Goal: Task Accomplishment & Management: Use online tool/utility

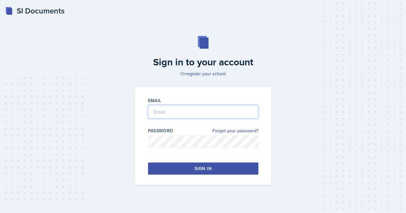
type input "[EMAIL_ADDRESS][DOMAIN_NAME]"
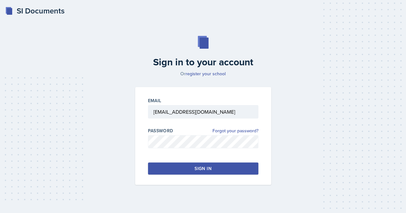
click at [193, 170] on button "Sign in" at bounding box center [203, 169] width 110 height 12
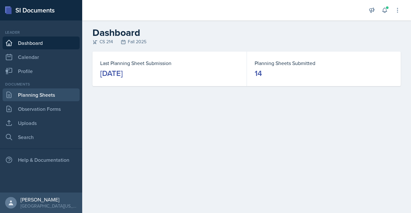
click at [49, 95] on link "Planning Sheets" at bounding box center [41, 95] width 77 height 13
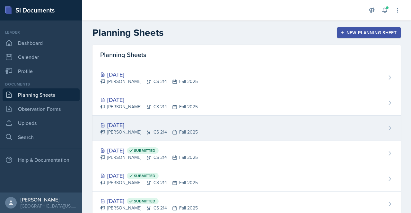
click at [133, 124] on div "[DATE]" at bounding box center [149, 125] width 98 height 9
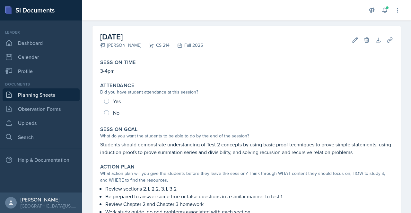
scroll to position [25, 0]
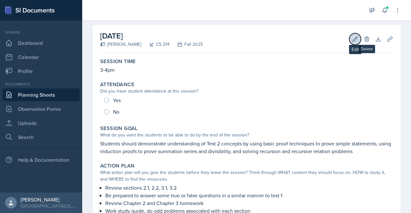
click at [353, 37] on icon at bounding box center [355, 39] width 5 height 5
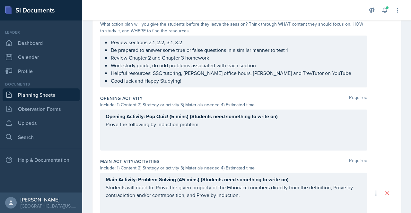
scroll to position [196, 0]
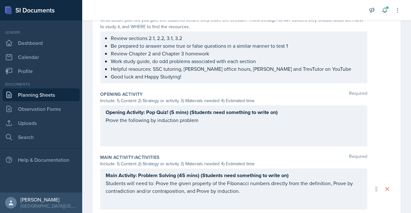
click at [144, 119] on p "Prove the following by induction problem" at bounding box center [234, 120] width 256 height 8
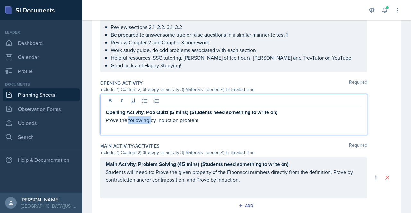
click at [144, 119] on p "Prove the following by induction problem" at bounding box center [234, 120] width 256 height 8
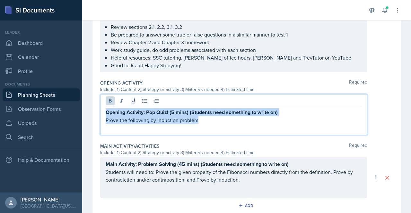
drag, startPoint x: 203, startPoint y: 121, endPoint x: 84, endPoint y: 105, distance: 120.1
click at [84, 105] on div "Date [DATE] [DATE] 31 1 2 3 4 5 6 7 8 9 10 11 12 13 14 15 16 17 18 19 20 21 22 …" at bounding box center [246, 92] width 329 height 499
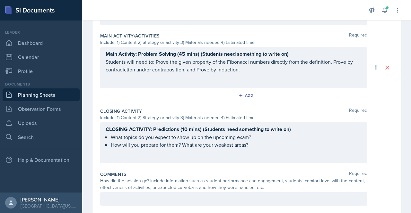
scroll to position [353, 0]
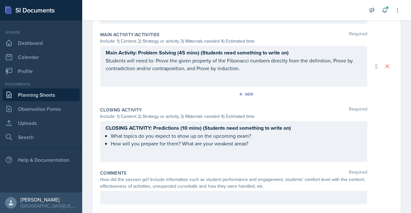
click at [171, 127] on div "CLOSING ACTIVITY: Predictions (10 mins) (Students need something to write on) W…" at bounding box center [233, 141] width 267 height 41
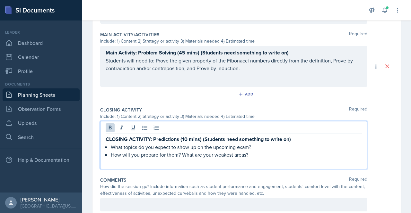
click at [171, 127] on div at bounding box center [234, 129] width 256 height 11
click at [164, 139] on strong "CLOSING ACTIVITY: Predictions (10 mins) (Students need something to write on)" at bounding box center [198, 139] width 185 height 7
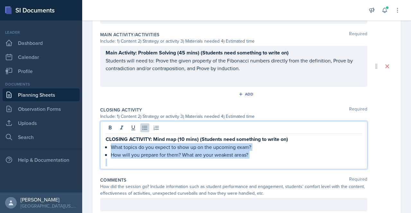
drag, startPoint x: 108, startPoint y: 147, endPoint x: 200, endPoint y: 175, distance: 95.1
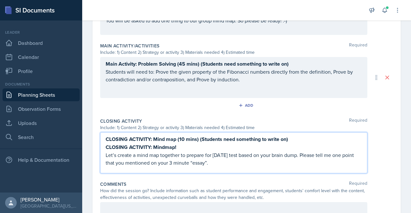
click at [164, 145] on strong "CLOSING ACTIVITY: Mindmap!" at bounding box center [141, 147] width 71 height 7
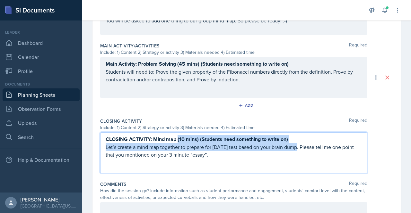
drag, startPoint x: 178, startPoint y: 138, endPoint x: 296, endPoint y: 142, distance: 118.5
click at [296, 142] on div "CLOSING ACTIVITY: Mind map (10 mins) (Students need something to write on) Let’…" at bounding box center [234, 146] width 256 height 23
click at [296, 143] on p "Let’s create a mind map together to prepare for [DATE] test based on your brain…" at bounding box center [234, 150] width 256 height 15
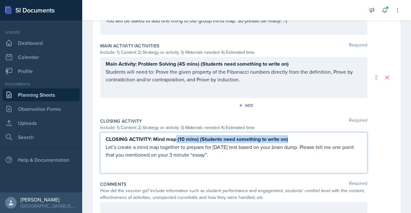
drag, startPoint x: 291, startPoint y: 139, endPoint x: 176, endPoint y: 139, distance: 114.2
click at [176, 139] on p "CLOSING ACTIVITY: Mind map (10 mins) (Students need something to write on)" at bounding box center [234, 139] width 256 height 8
copy strong "(10 mins) (Students need something to write on)"
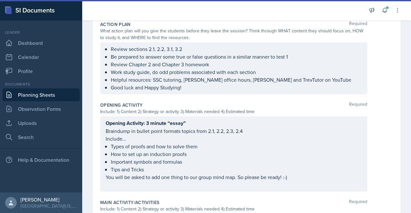
scroll to position [187, 0]
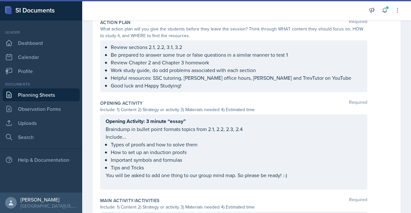
click at [196, 115] on div "Opening Activity: 3 minute “essay” Braindump in bullet point formats topics fro…" at bounding box center [233, 152] width 267 height 75
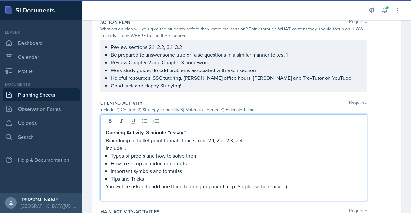
scroll to position [198, 0]
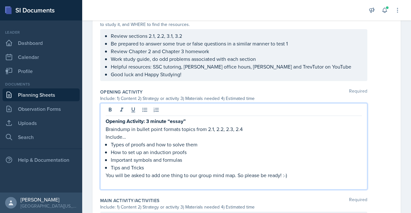
click at [196, 120] on p "Opening Activity: 3 minute “essay”" at bounding box center [234, 121] width 256 height 8
click at [194, 122] on strong "Opening Activity: 3 minute “essay” (10 mins) (Students need something to write …" at bounding box center [202, 121] width 193 height 7
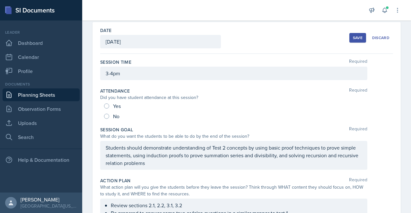
scroll to position [0, 0]
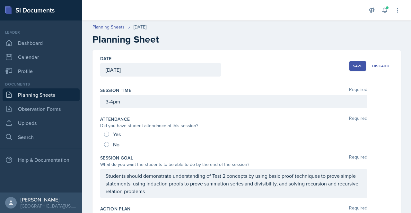
click at [353, 67] on div "Save" at bounding box center [358, 66] width 10 height 5
